Goal: Use online tool/utility: Utilize a website feature to perform a specific function

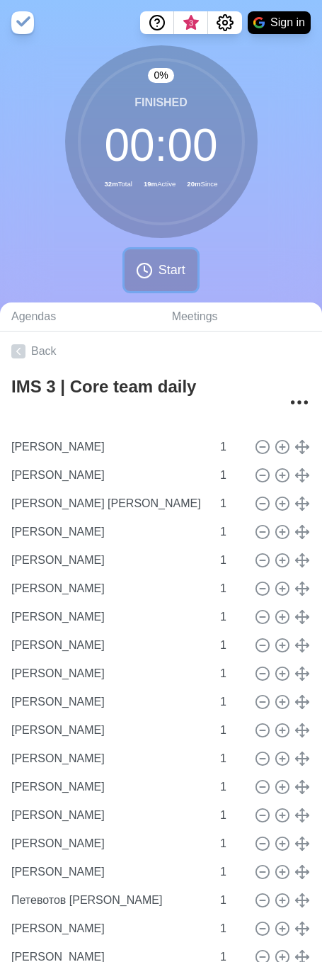
click at [149, 266] on icon at bounding box center [144, 270] width 17 height 17
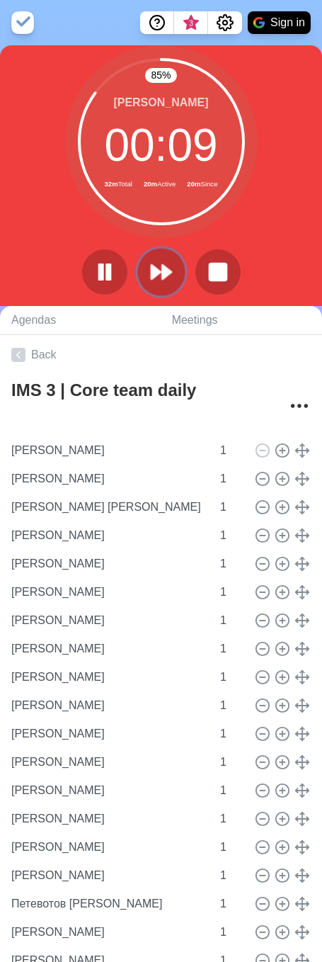
click at [165, 276] on polygon at bounding box center [166, 272] width 9 height 14
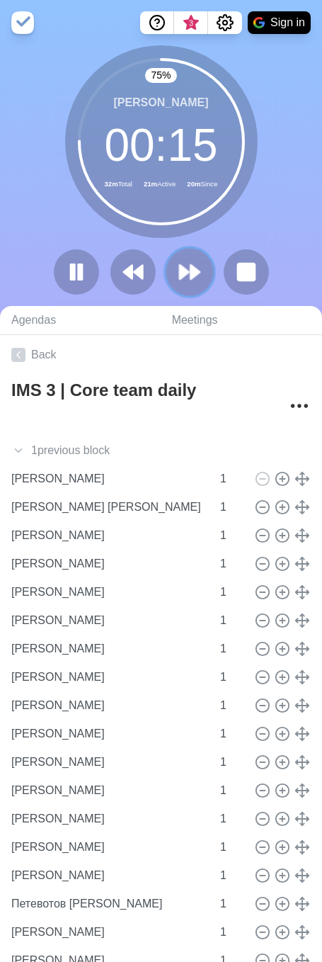
click at [188, 264] on icon at bounding box center [190, 272] width 24 height 24
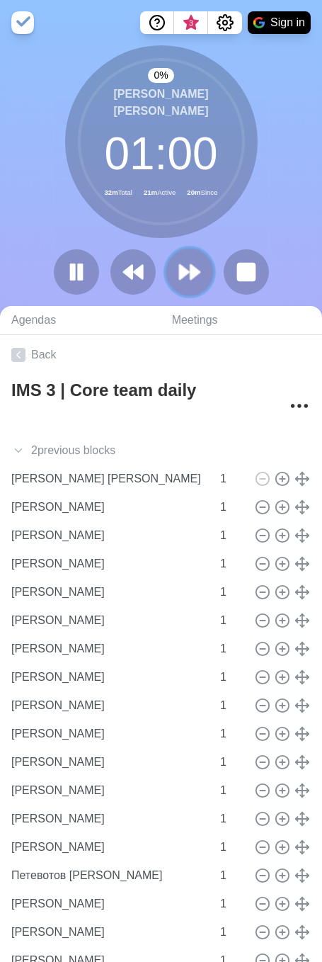
click at [191, 268] on polygon at bounding box center [195, 272] width 9 height 14
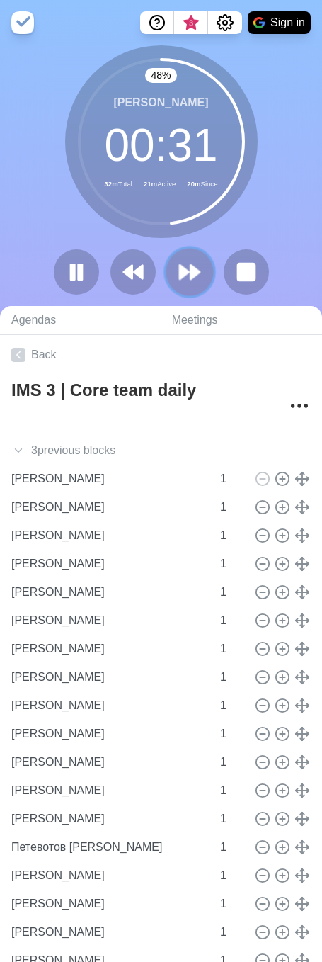
click at [190, 263] on icon at bounding box center [190, 272] width 24 height 24
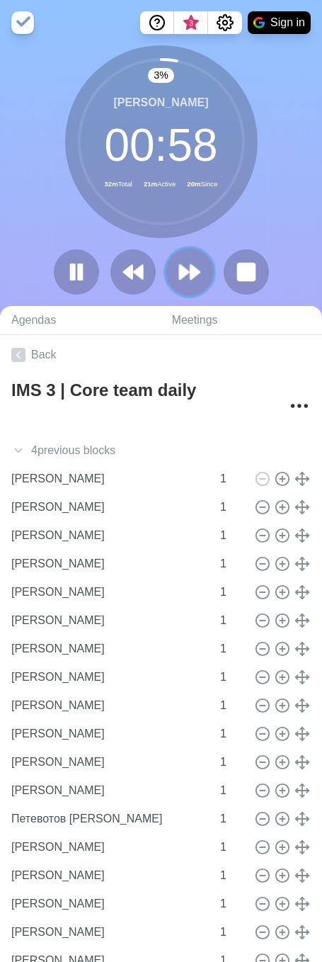
click at [180, 271] on polygon at bounding box center [184, 272] width 9 height 14
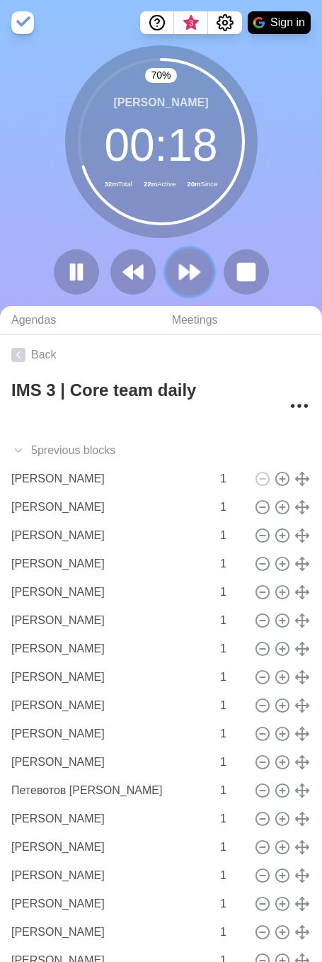
click at [200, 278] on icon at bounding box center [190, 272] width 24 height 24
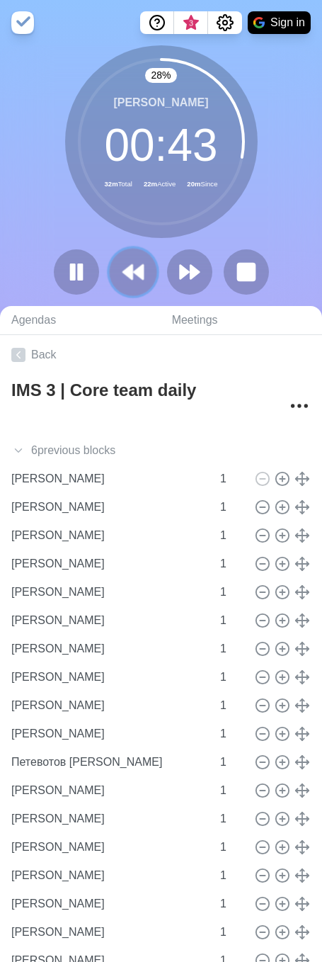
click at [128, 276] on polygon at bounding box center [127, 272] width 9 height 14
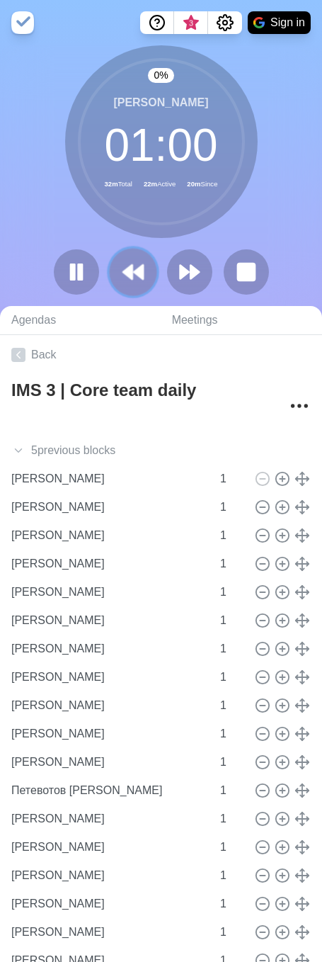
click at [128, 276] on polygon at bounding box center [127, 272] width 9 height 14
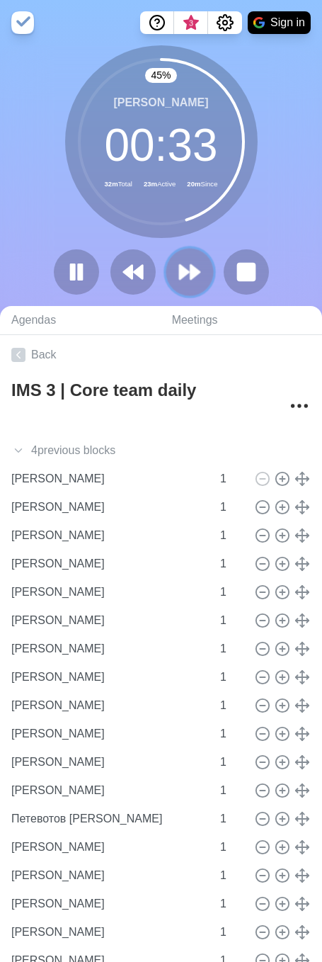
click at [181, 280] on icon at bounding box center [190, 272] width 24 height 24
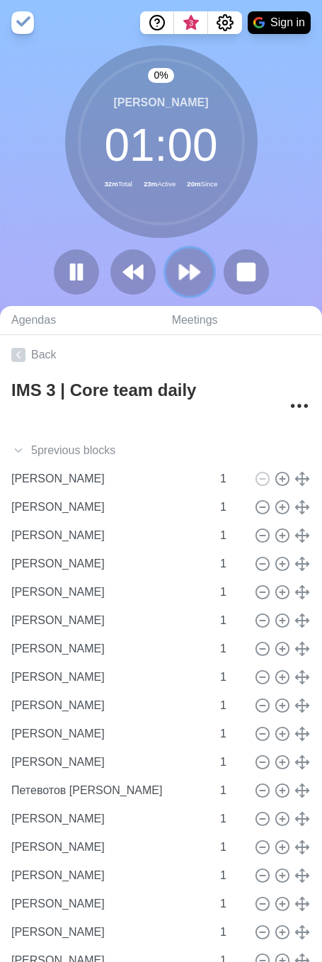
click at [181, 280] on icon at bounding box center [190, 272] width 24 height 24
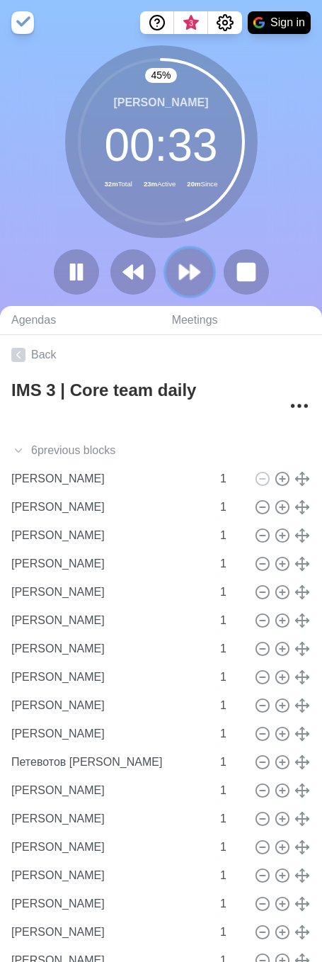
click at [200, 266] on icon at bounding box center [190, 272] width 24 height 24
click at [185, 256] on button at bounding box center [189, 271] width 47 height 47
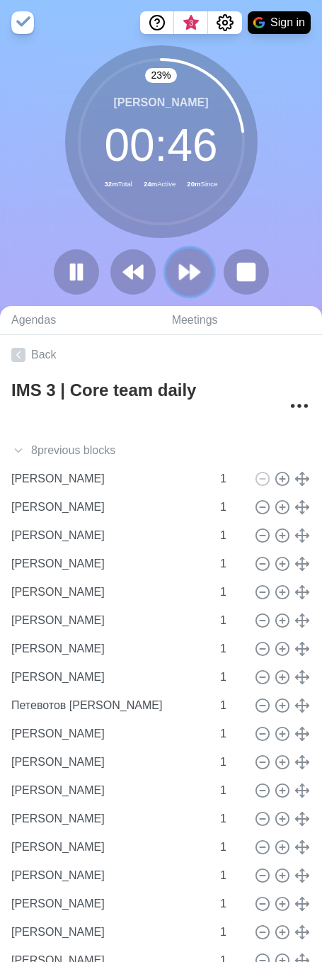
click at [195, 262] on icon at bounding box center [190, 272] width 24 height 24
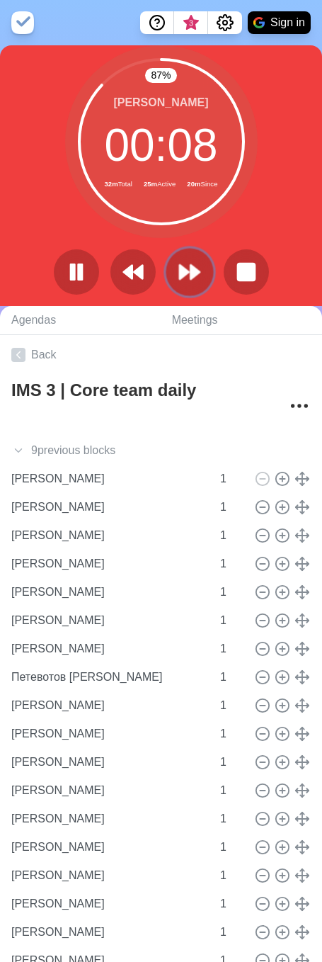
click at [205, 264] on button at bounding box center [189, 271] width 47 height 47
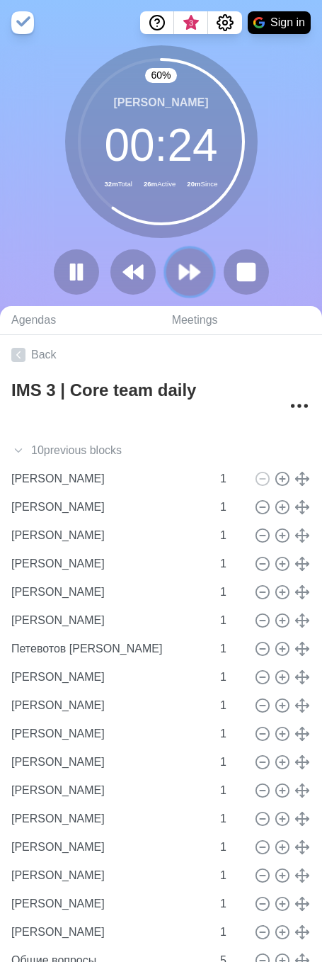
click at [183, 270] on polygon at bounding box center [184, 272] width 9 height 14
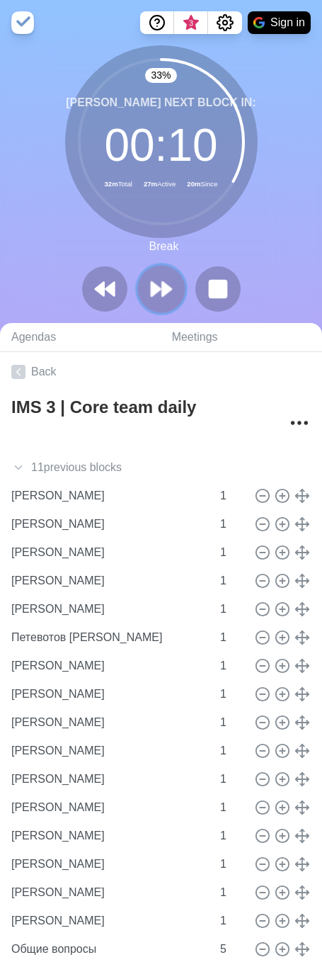
click at [171, 288] on icon at bounding box center [161, 289] width 24 height 24
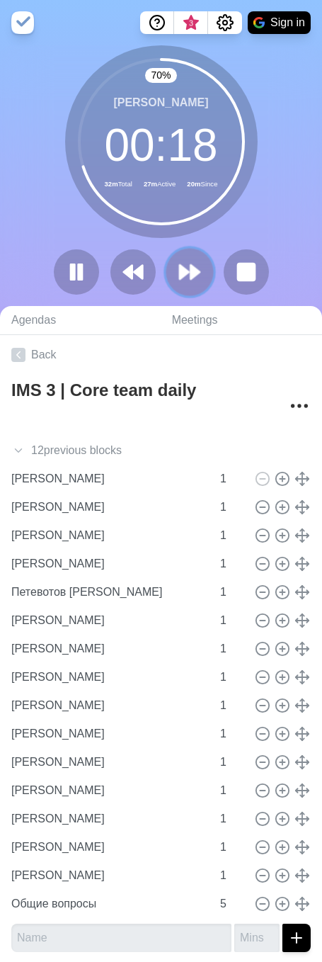
click at [188, 275] on icon at bounding box center [190, 272] width 24 height 24
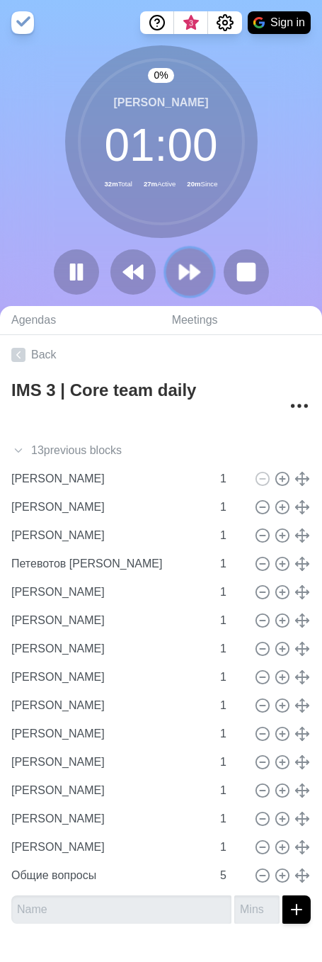
click at [188, 275] on icon at bounding box center [190, 272] width 24 height 24
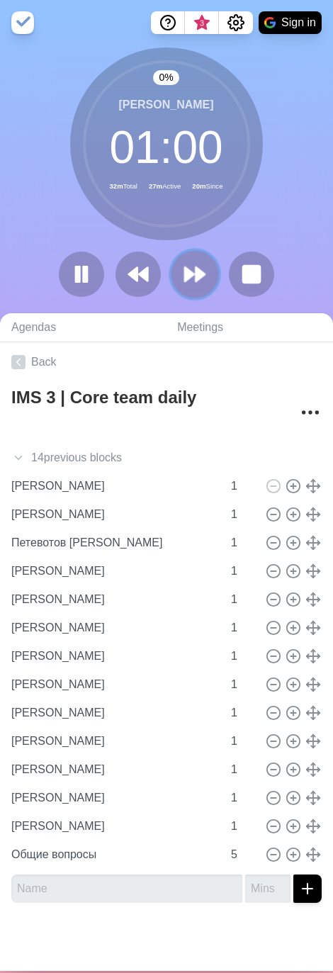
click at [188, 275] on polygon at bounding box center [189, 274] width 9 height 14
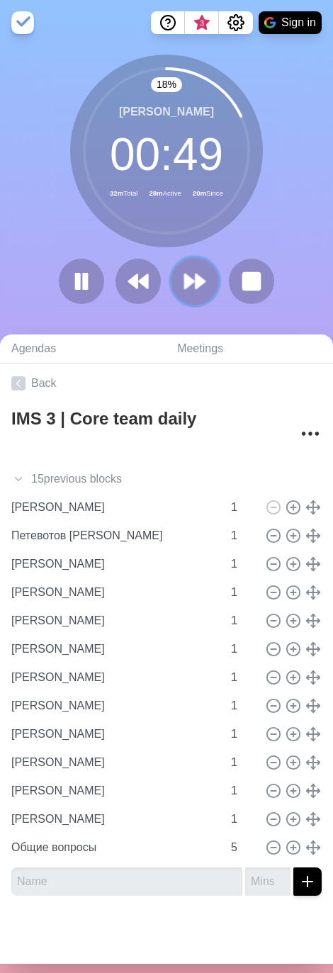
click at [196, 288] on icon at bounding box center [195, 281] width 24 height 24
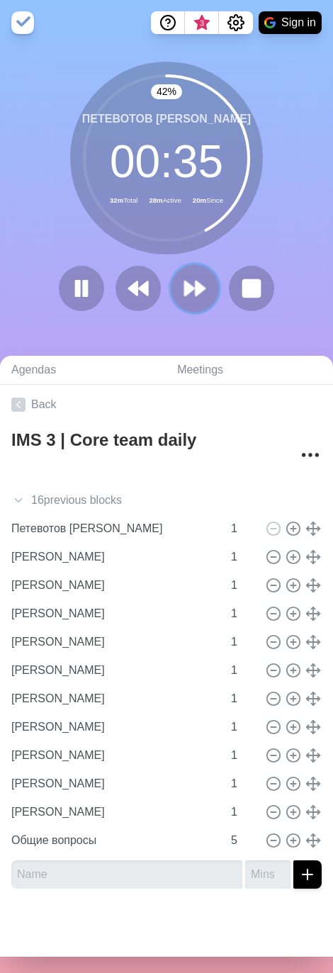
click at [185, 290] on polygon at bounding box center [189, 288] width 9 height 14
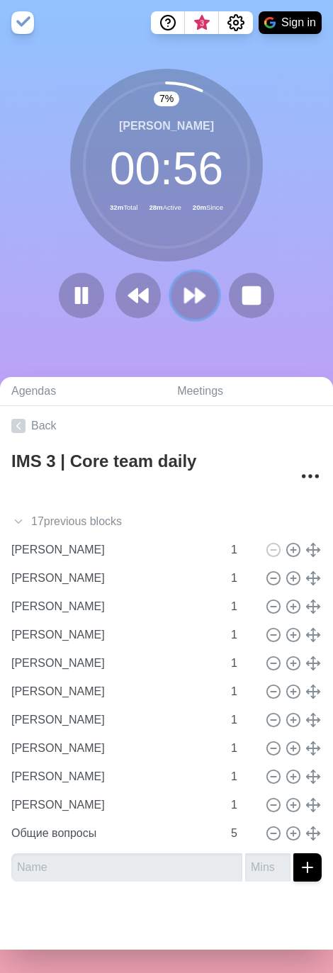
click at [194, 302] on icon at bounding box center [195, 295] width 24 height 24
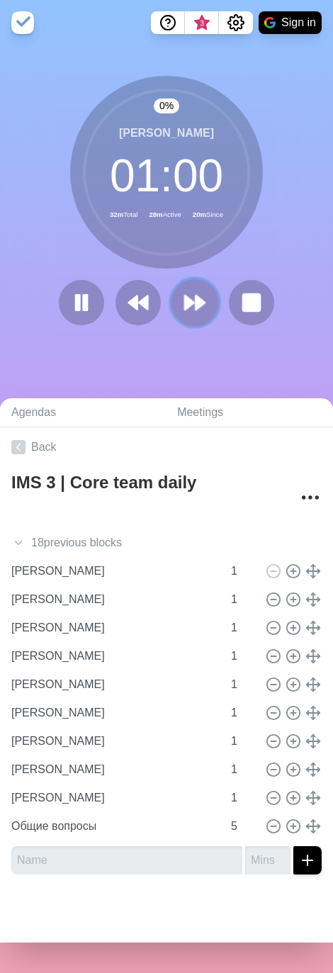
click at [196, 302] on polygon at bounding box center [200, 302] width 9 height 14
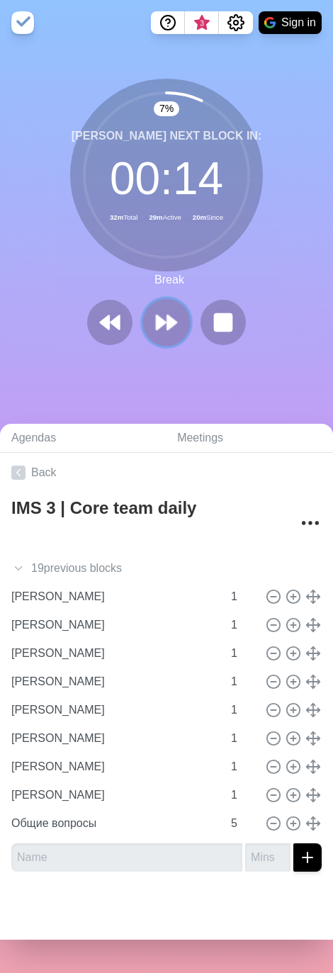
click at [159, 322] on polygon at bounding box center [161, 322] width 9 height 14
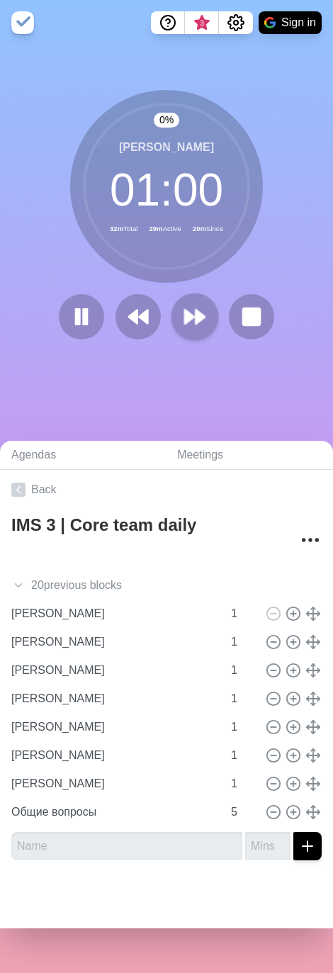
click at [159, 322] on div at bounding box center [166, 316] width 227 height 45
drag, startPoint x: 189, startPoint y: 322, endPoint x: 271, endPoint y: 319, distance: 81.5
click at [190, 322] on icon at bounding box center [194, 316] width 23 height 23
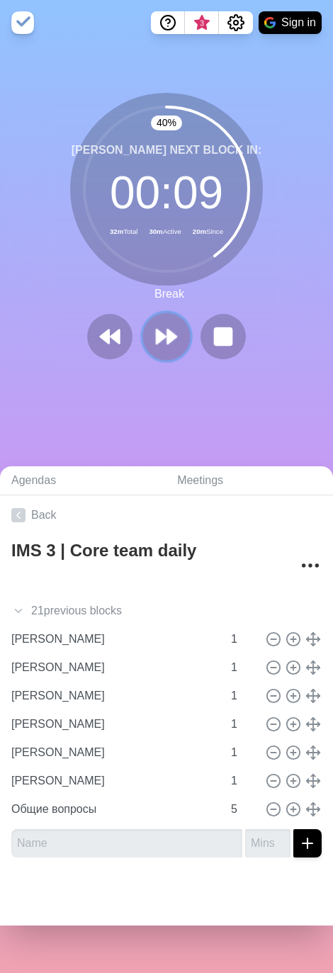
click at [167, 341] on polygon at bounding box center [171, 336] width 9 height 14
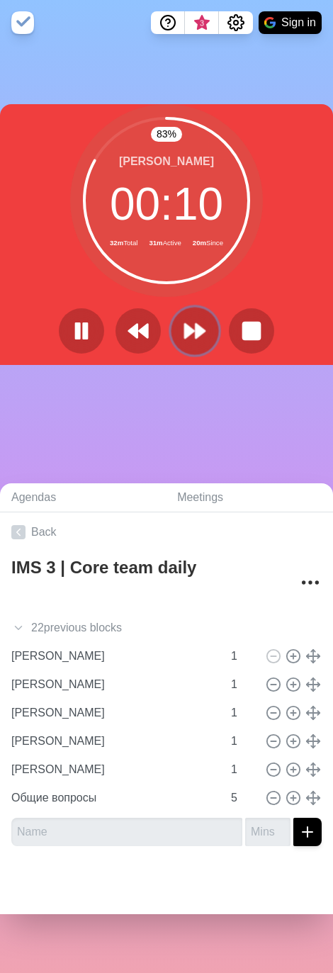
click at [196, 333] on polygon at bounding box center [200, 331] width 9 height 14
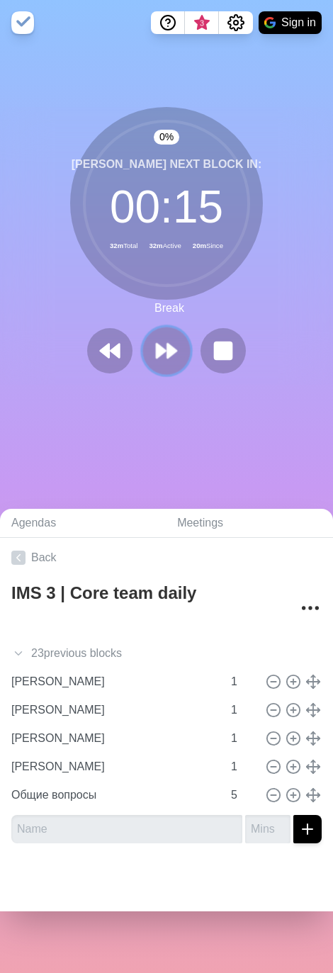
click at [167, 356] on polygon at bounding box center [171, 351] width 9 height 14
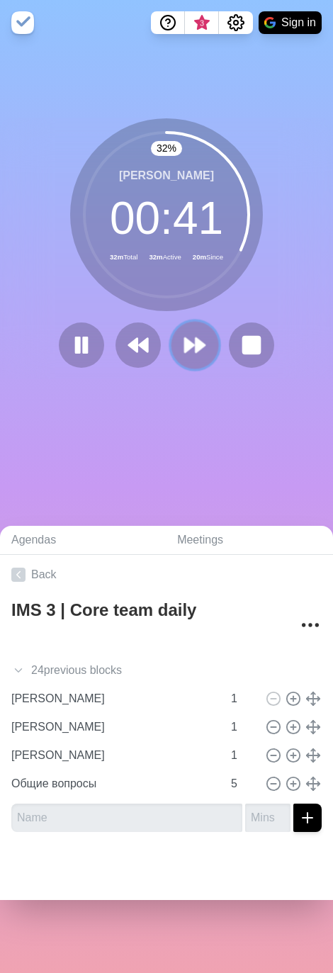
click at [198, 339] on icon at bounding box center [195, 345] width 24 height 24
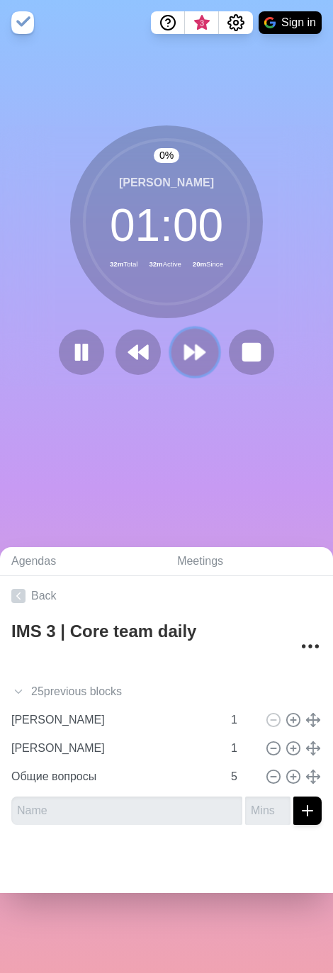
click at [198, 339] on button at bounding box center [194, 352] width 47 height 47
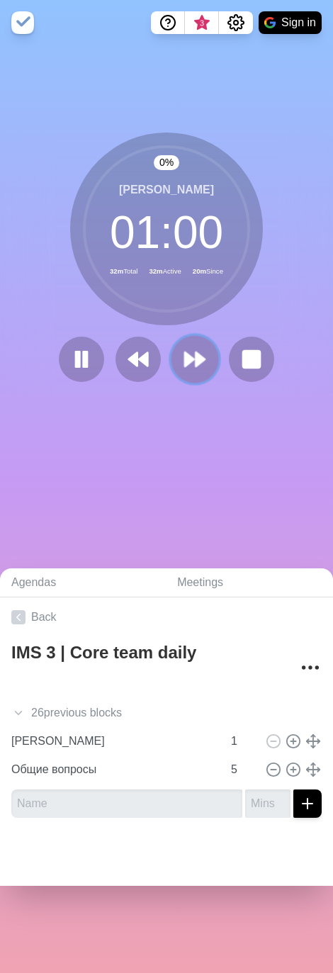
click at [198, 344] on button at bounding box center [194, 359] width 47 height 47
